Goal: Task Accomplishment & Management: Complete application form

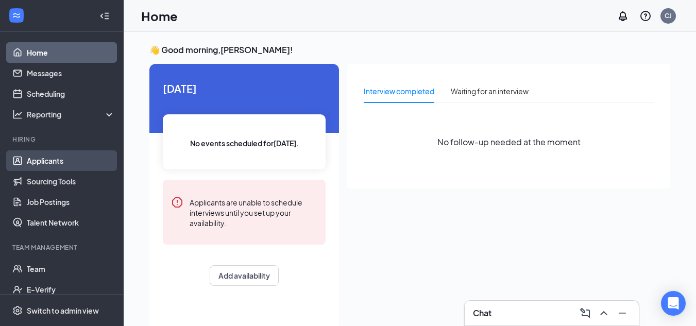
click at [46, 163] on link "Applicants" at bounding box center [71, 160] width 88 height 21
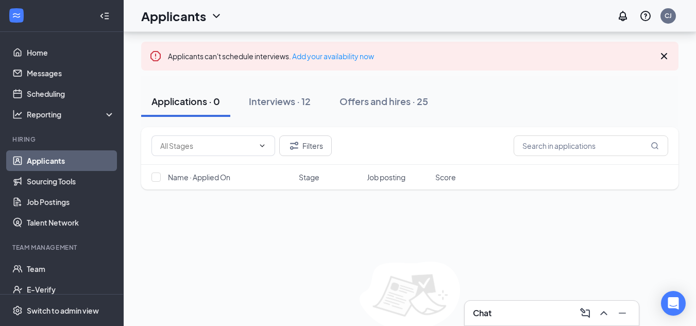
scroll to position [97, 0]
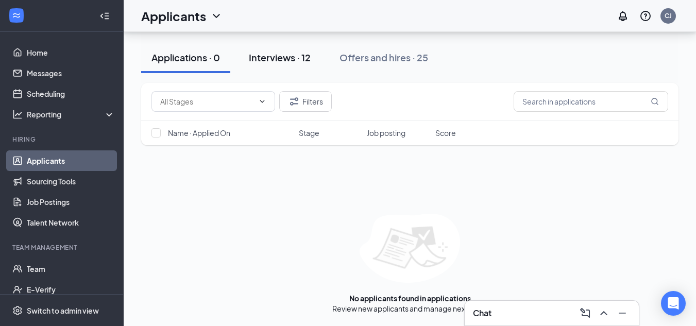
click at [275, 61] on div "Interviews · 12" at bounding box center [280, 57] width 62 height 13
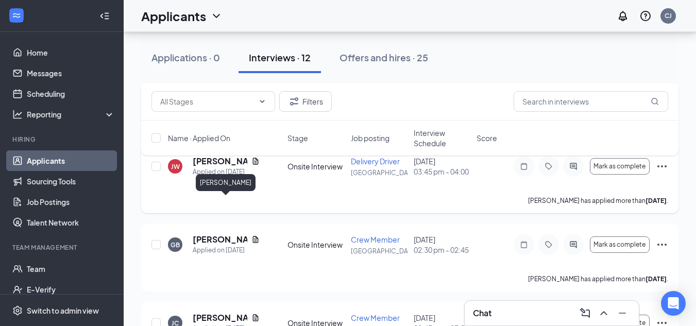
scroll to position [567, 0]
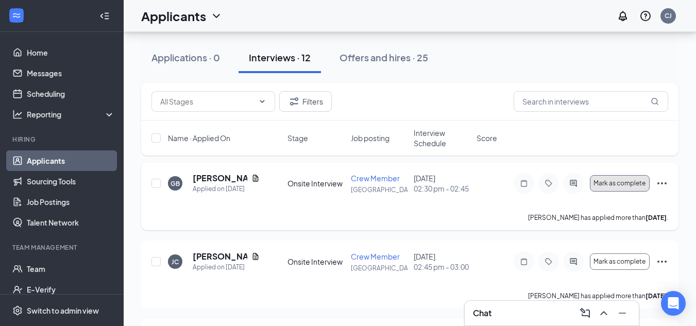
click at [618, 187] on span "Mark as complete" at bounding box center [619, 183] width 52 height 7
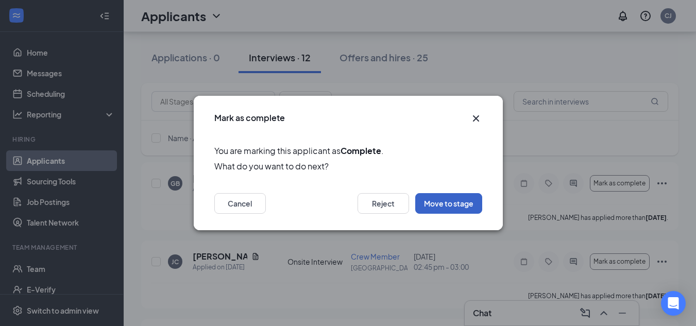
click at [430, 204] on button "Move to stage" at bounding box center [448, 203] width 67 height 21
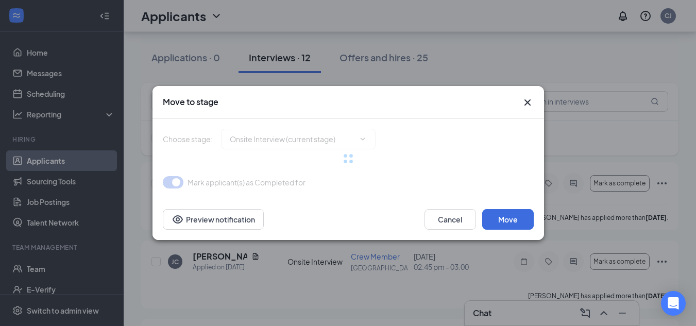
type input "Hiring Complete (final stage)"
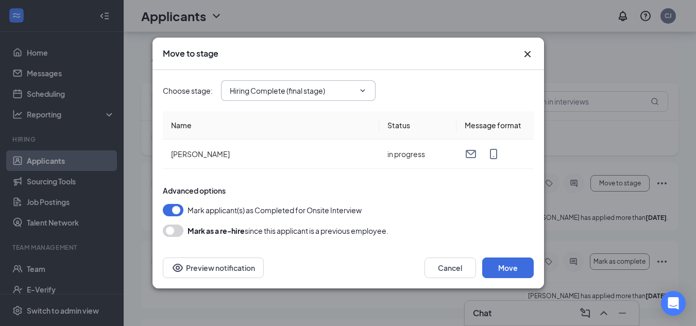
click at [312, 84] on span "Hiring Complete (final stage)" at bounding box center [298, 90] width 155 height 21
click at [503, 265] on button "Move" at bounding box center [508, 268] width 52 height 21
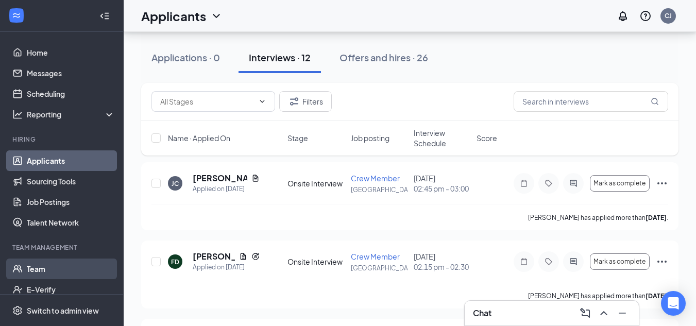
click at [34, 266] on link "Team" at bounding box center [71, 269] width 88 height 21
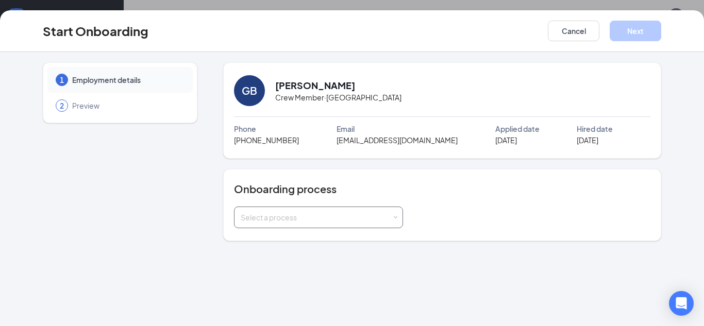
drag, startPoint x: 308, startPoint y: 220, endPoint x: 299, endPoint y: 219, distance: 9.8
click at [310, 220] on div "Select a process" at bounding box center [316, 217] width 151 height 10
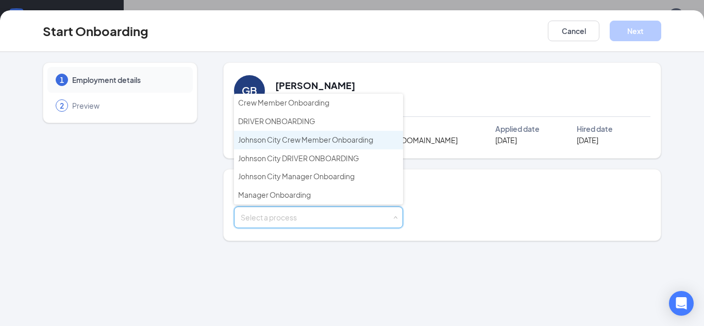
click at [325, 144] on li "Johnson City Crew Member Onboarding" at bounding box center [318, 140] width 169 height 19
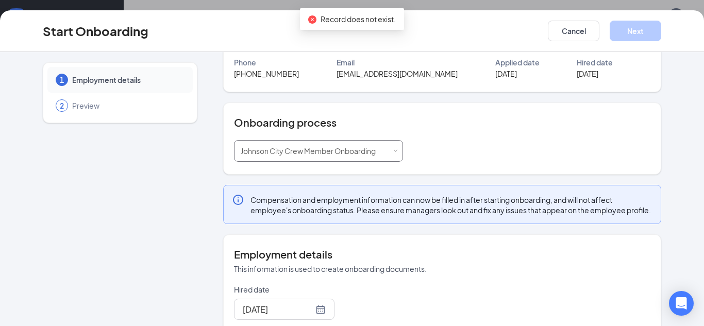
scroll to position [155, 0]
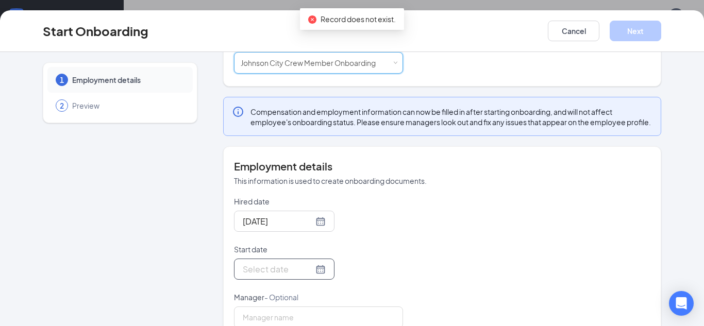
click at [304, 276] on div at bounding box center [284, 269] width 83 height 13
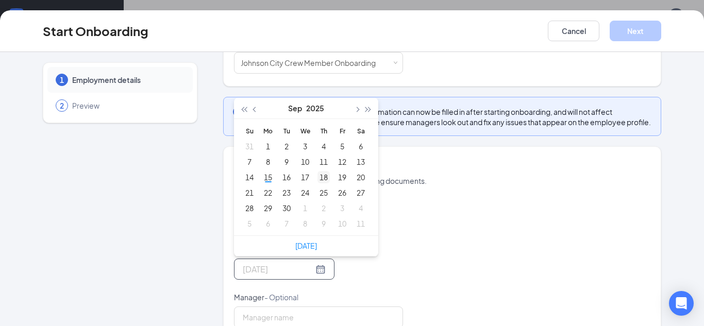
type input "[DATE]"
click at [322, 183] on div "18" at bounding box center [323, 177] width 12 height 12
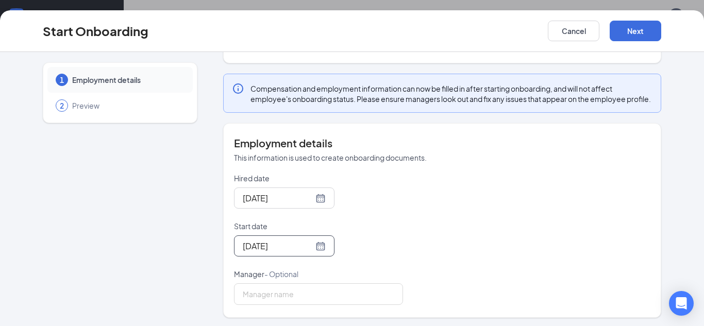
scroll to position [190, 0]
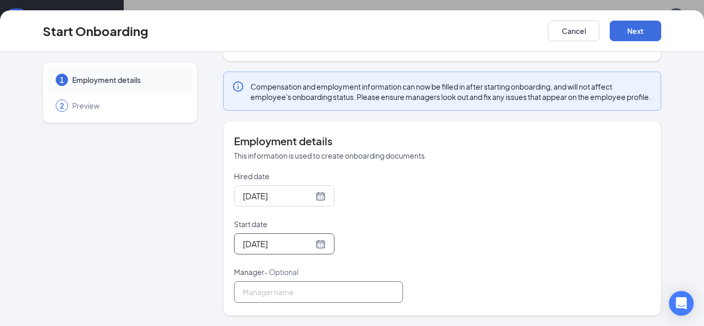
click at [311, 287] on input "Manager - Optional" at bounding box center [318, 292] width 169 height 22
type input "[PERSON_NAME]"
click at [489, 196] on div "Hired date [DATE] Start date [DATE] [DATE] Su Mo Tu We Th Fr Sa 31 1 2 3 4 5 6 …" at bounding box center [442, 237] width 416 height 132
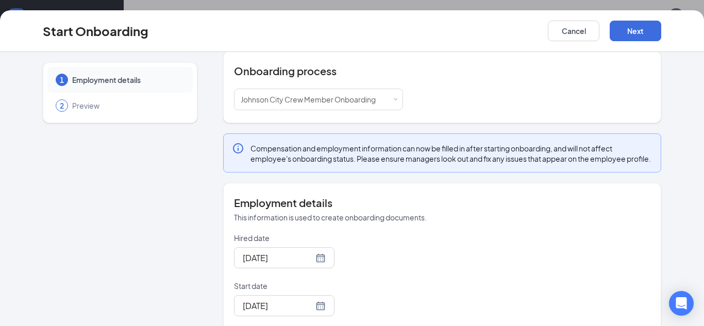
scroll to position [36, 0]
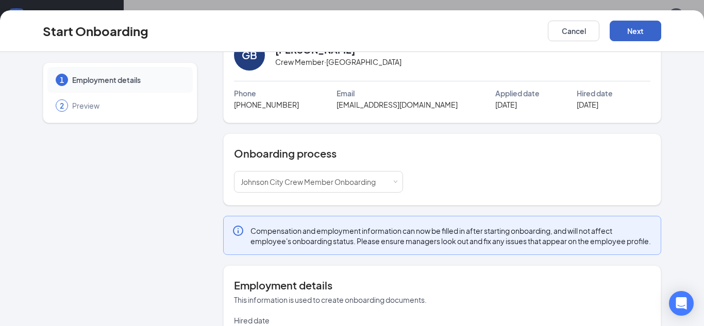
click at [621, 28] on button "Next" at bounding box center [635, 31] width 52 height 21
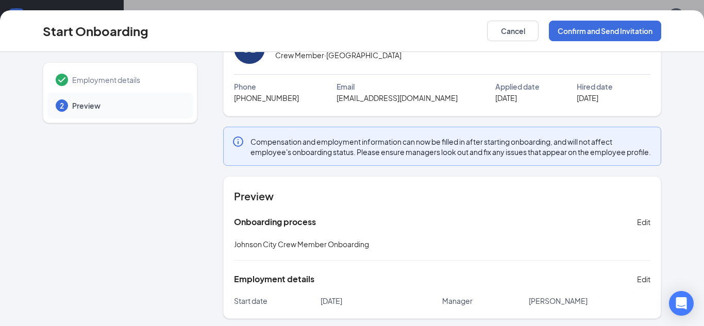
scroll to position [0, 0]
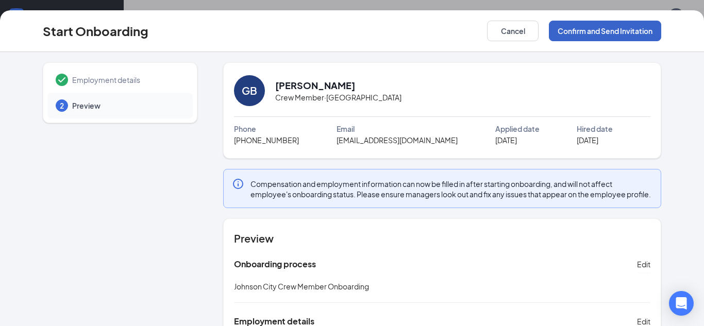
click at [585, 33] on button "Confirm and Send Invitation" at bounding box center [604, 31] width 112 height 21
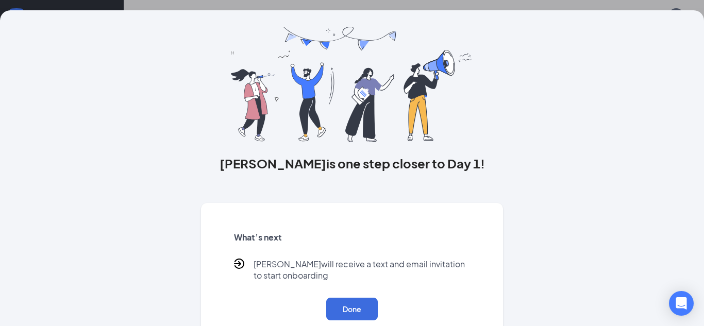
scroll to position [48, 0]
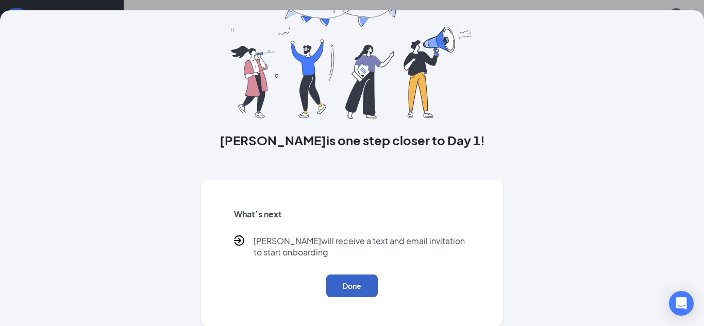
click at [348, 288] on button "Done" at bounding box center [352, 286] width 52 height 23
